Goal: Transaction & Acquisition: Purchase product/service

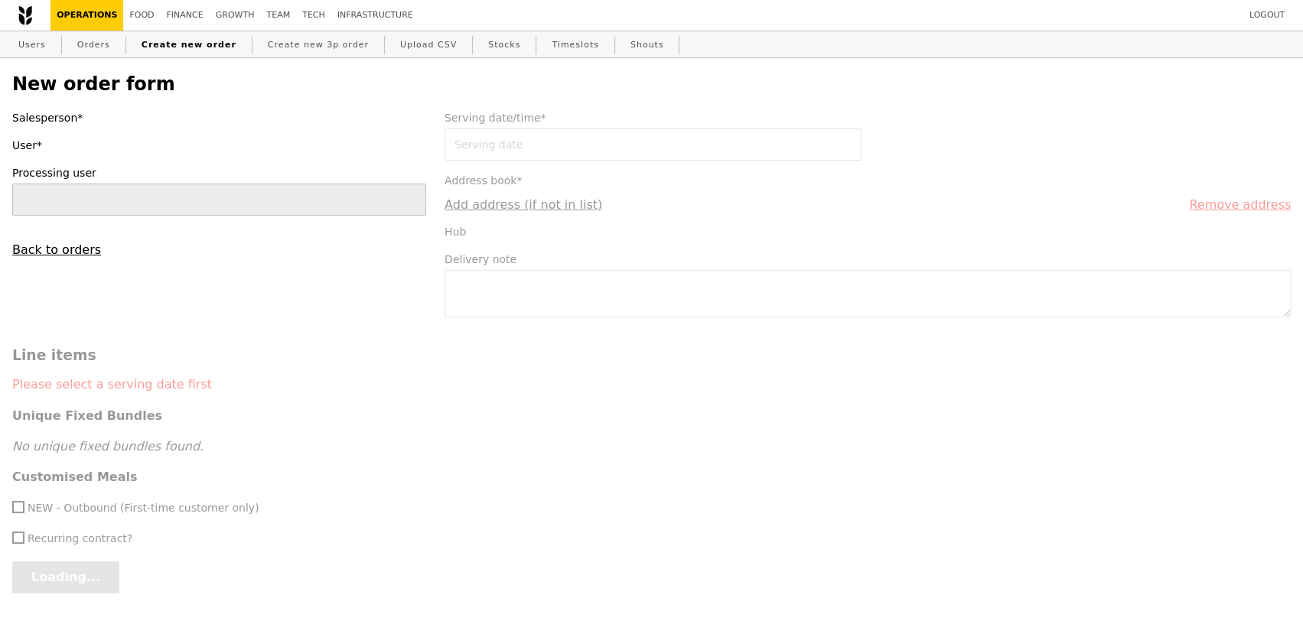
type input "[PERSON_NAME]"
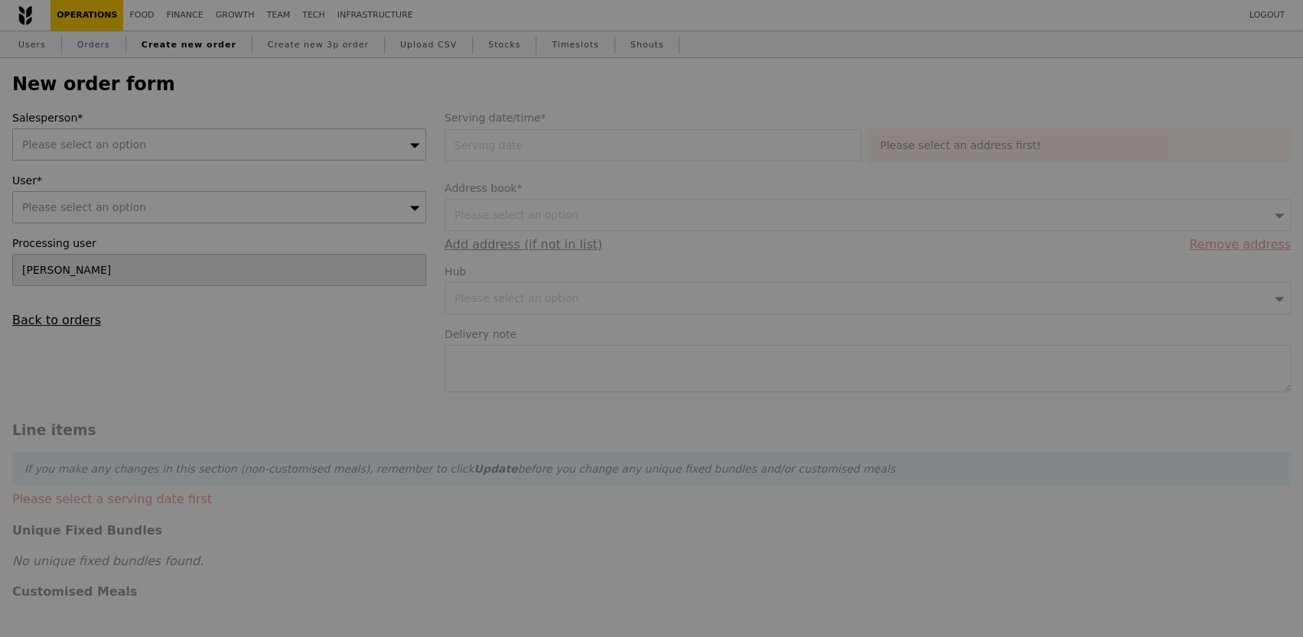
type input "Confirm"
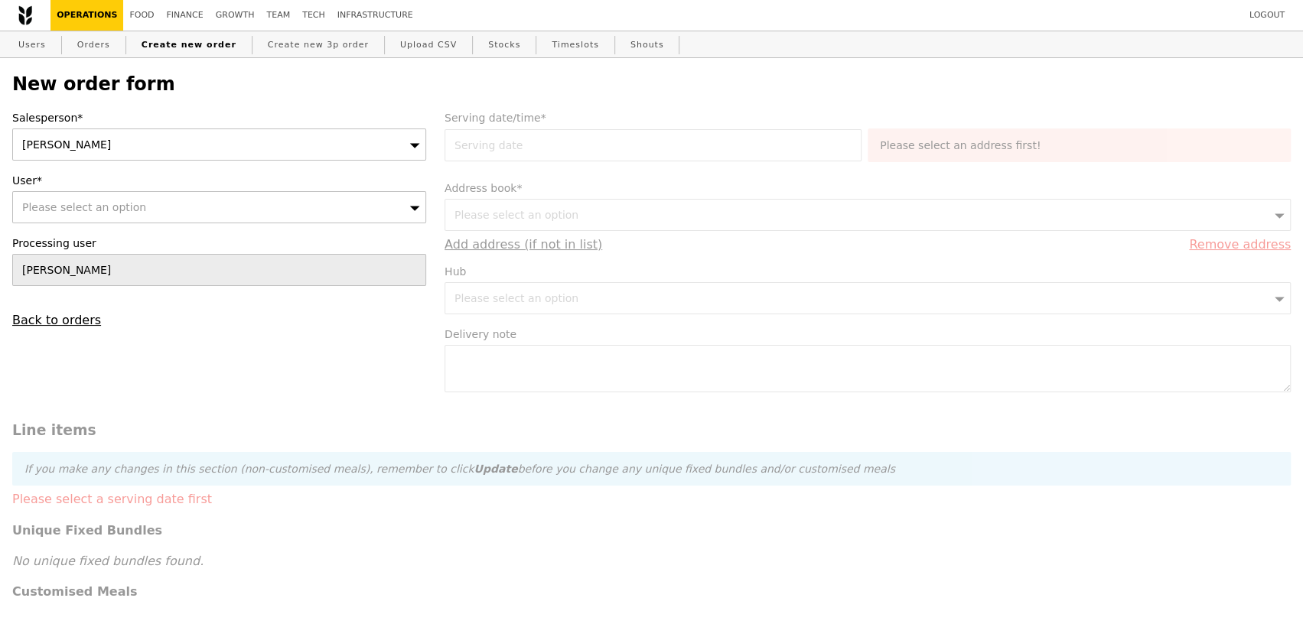
click at [114, 206] on span "Please select an option" at bounding box center [84, 207] width 124 height 12
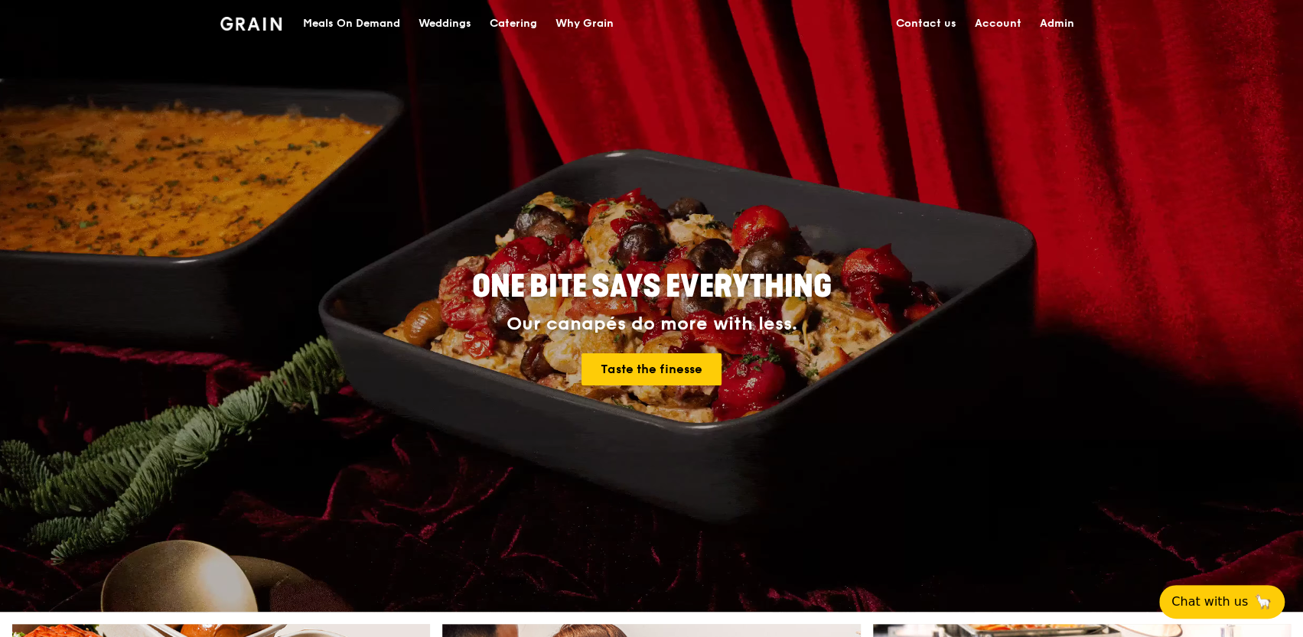
click at [350, 23] on div "Meals On Demand" at bounding box center [351, 24] width 97 height 46
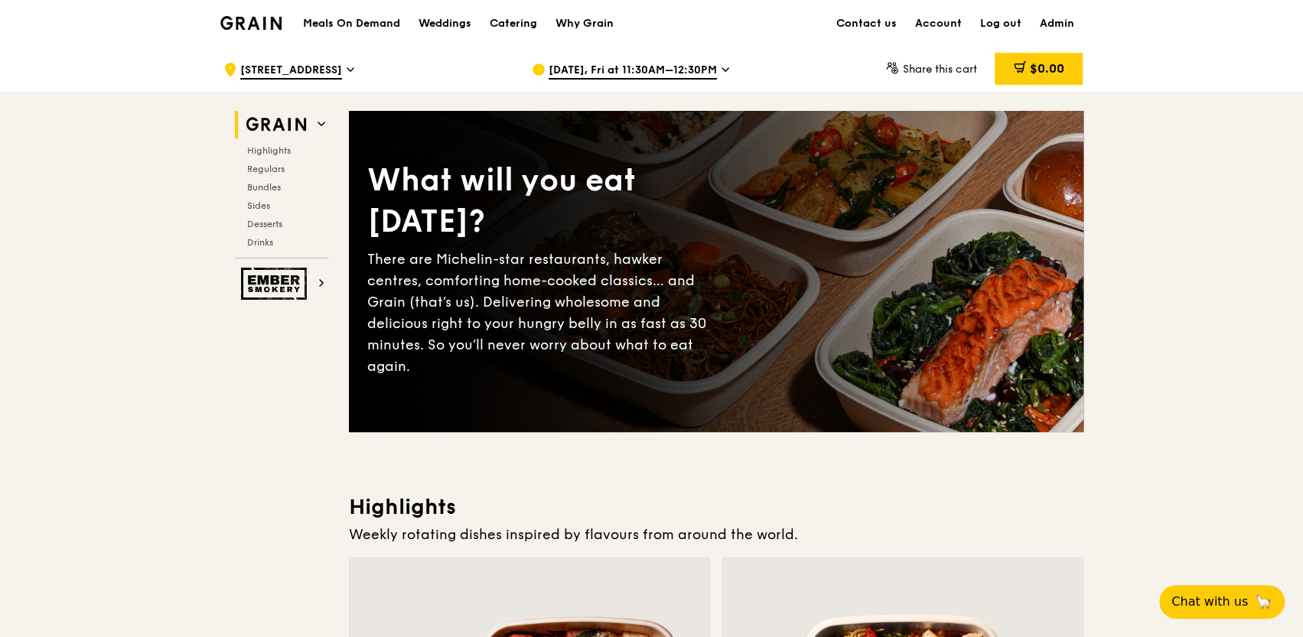
click at [689, 72] on span "Sep 19, Fri at 11:30AM–12:30PM" at bounding box center [633, 71] width 168 height 17
